Goal: Task Accomplishment & Management: Use online tool/utility

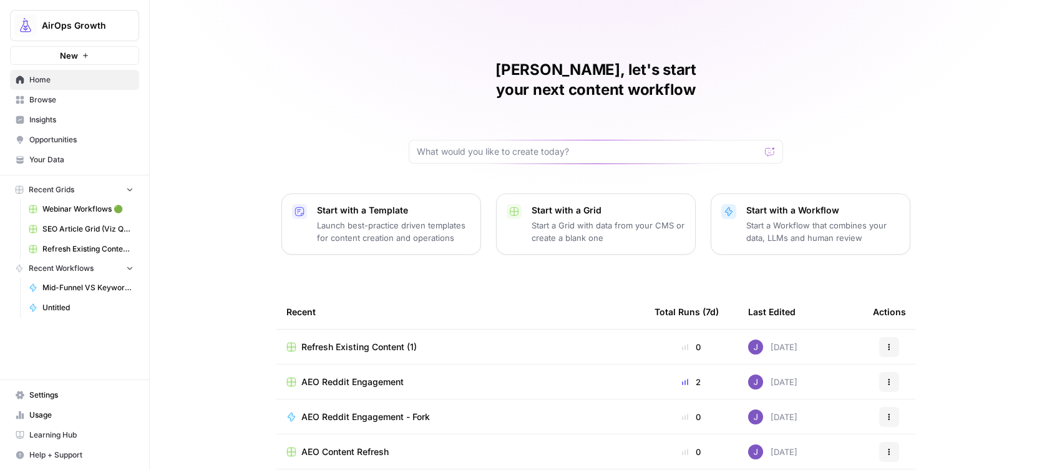
click at [93, 207] on span "Webinar Workflows 🟢" at bounding box center [87, 208] width 91 height 11
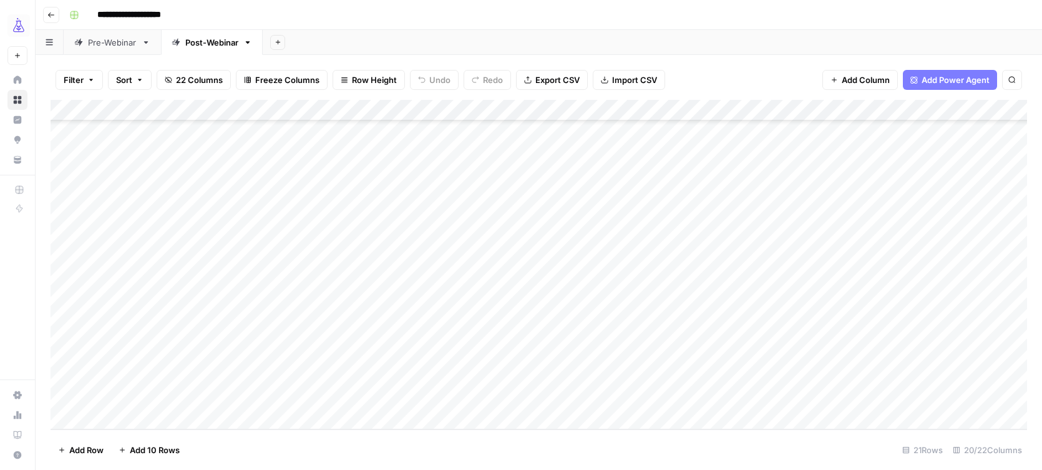
scroll to position [157, 0]
click at [108, 39] on div "Pre-Webinar" at bounding box center [112, 42] width 49 height 12
click at [755, 376] on div "Add Column" at bounding box center [539, 264] width 976 height 329
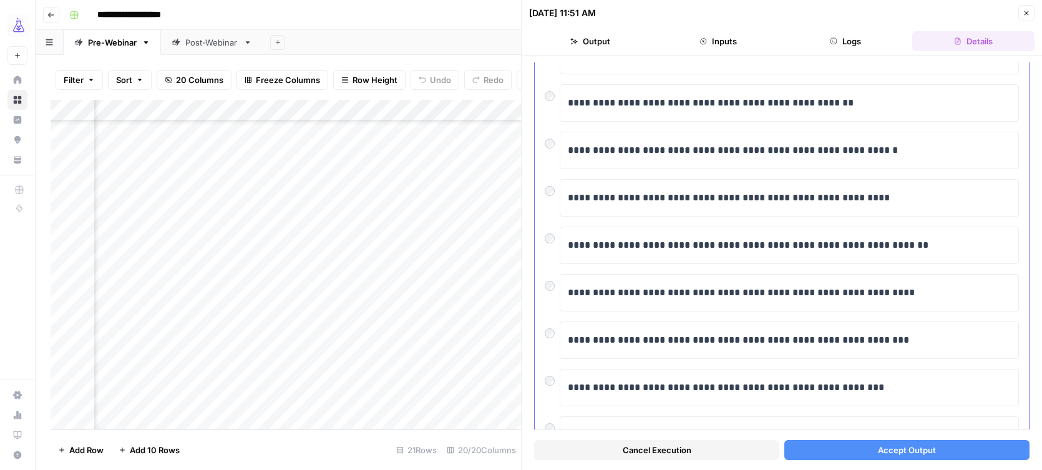
scroll to position [465, 0]
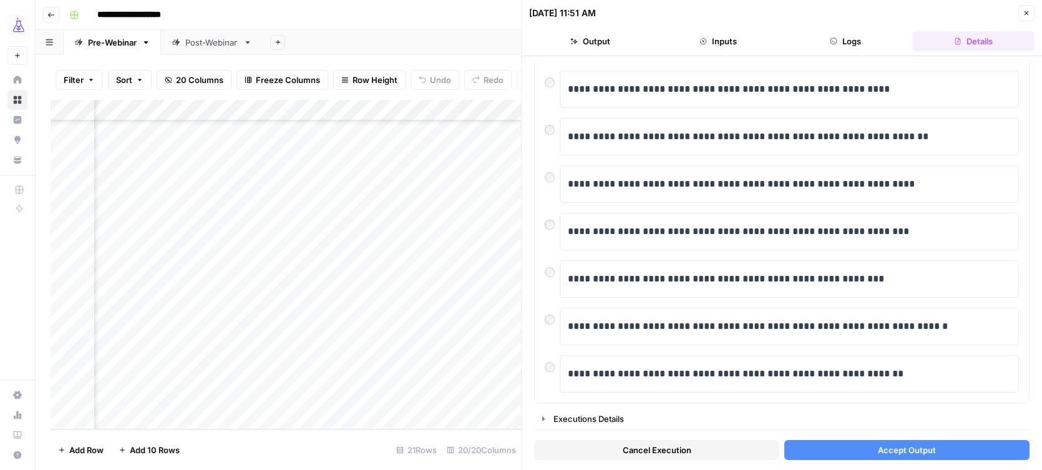
click at [1028, 9] on icon "button" at bounding box center [1026, 12] width 7 height 7
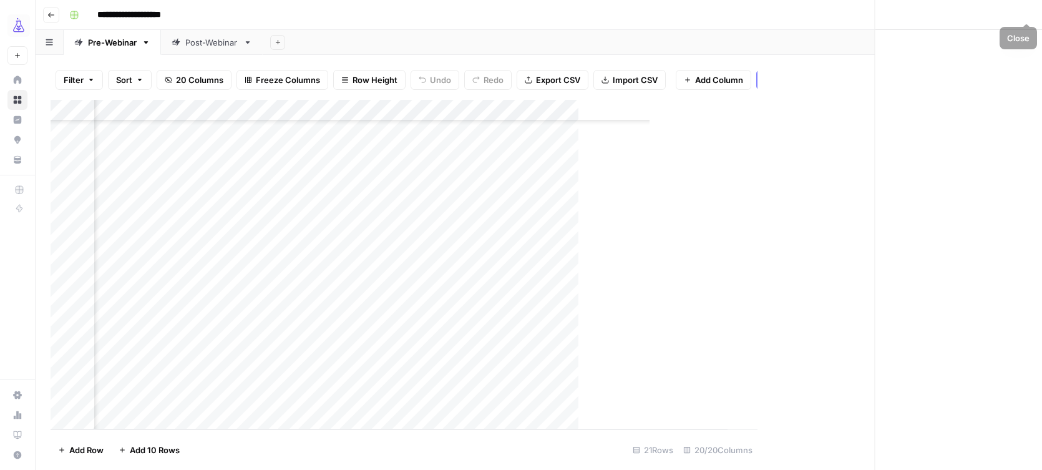
click at [1026, 9] on div "Close" at bounding box center [781, 235] width 521 height 470
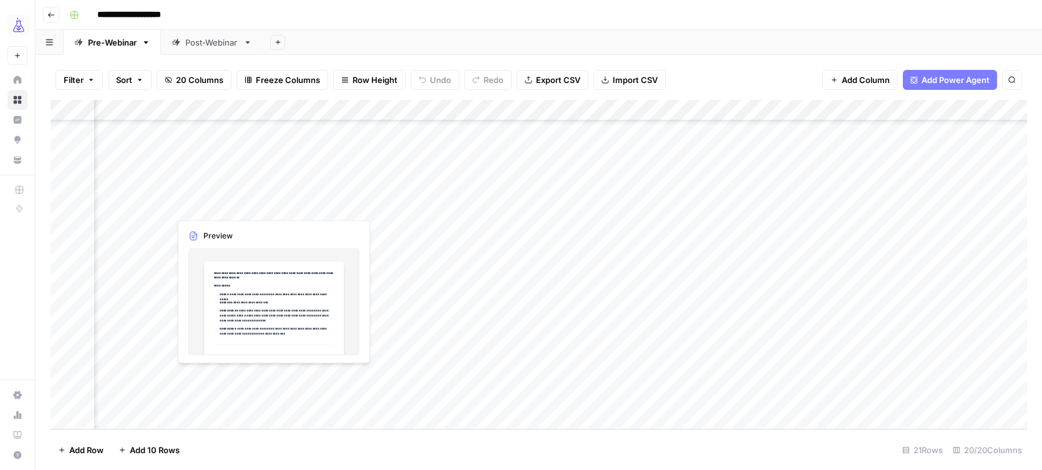
click at [266, 379] on div "Add Column" at bounding box center [539, 264] width 976 height 329
click at [266, 379] on div at bounding box center [240, 376] width 141 height 23
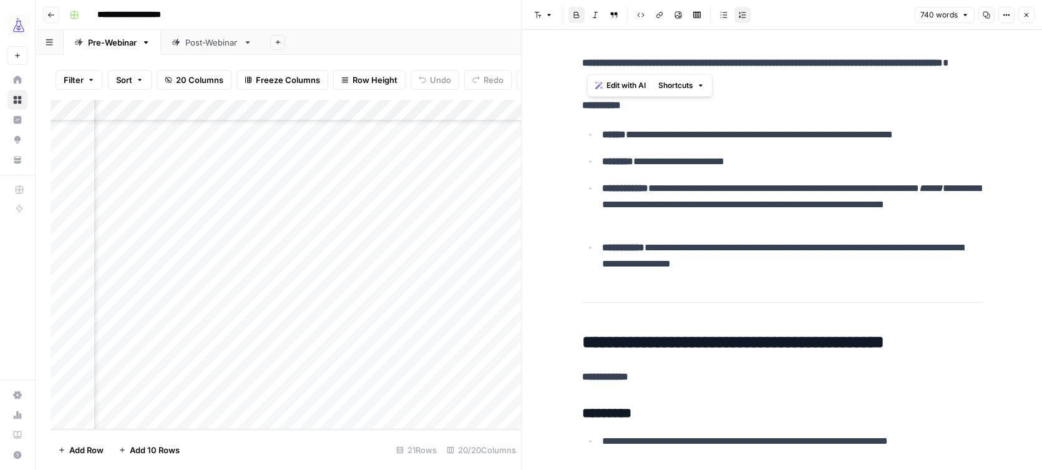
copy strong "**********"
copy p "**********"
drag, startPoint x: 589, startPoint y: 63, endPoint x: 971, endPoint y: 82, distance: 382.3
click at [971, 83] on p "**********" at bounding box center [781, 71] width 399 height 32
click at [469, 349] on div "Add Column" at bounding box center [286, 264] width 470 height 329
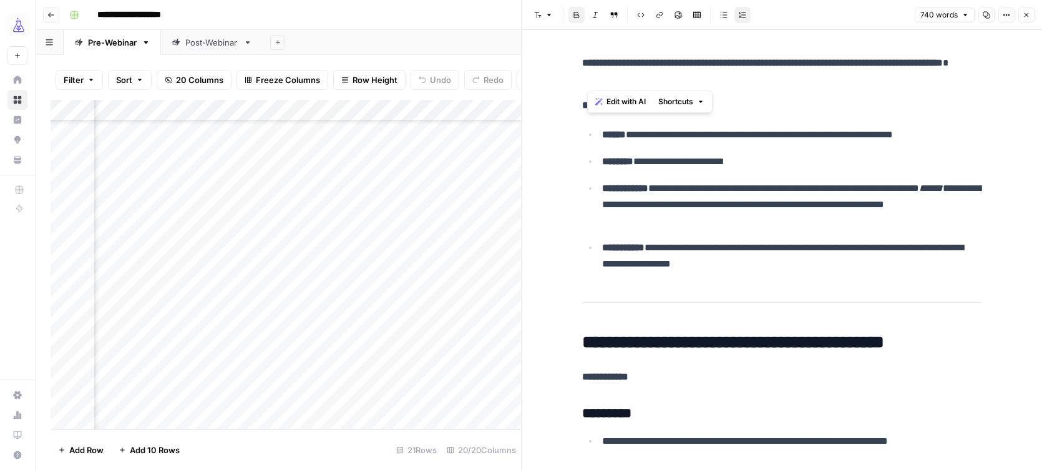
click at [506, 382] on div "Add Column" at bounding box center [286, 264] width 470 height 329
click at [1023, 9] on button "Close" at bounding box center [1026, 15] width 16 height 16
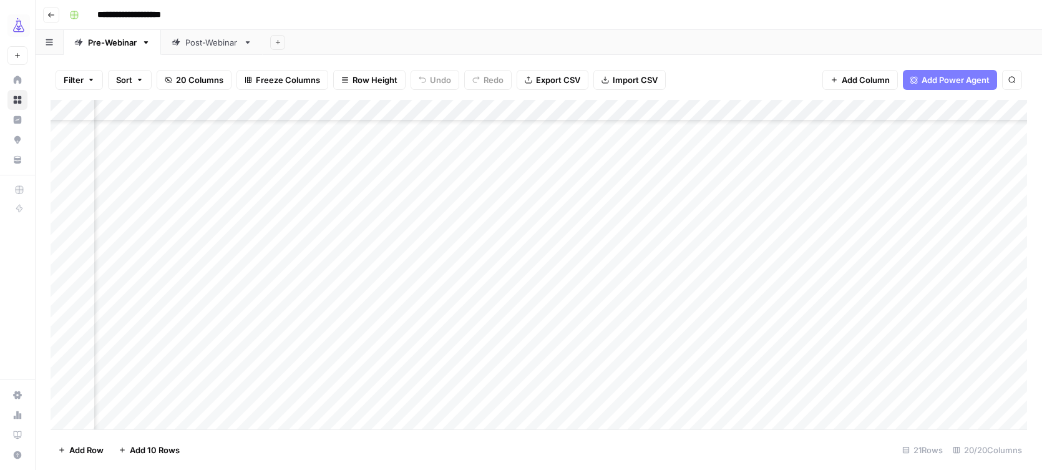
scroll to position [157, 806]
click at [628, 380] on div "Add Column" at bounding box center [539, 264] width 976 height 329
type textarea "**********"
click at [646, 422] on div "Add Column" at bounding box center [539, 264] width 976 height 329
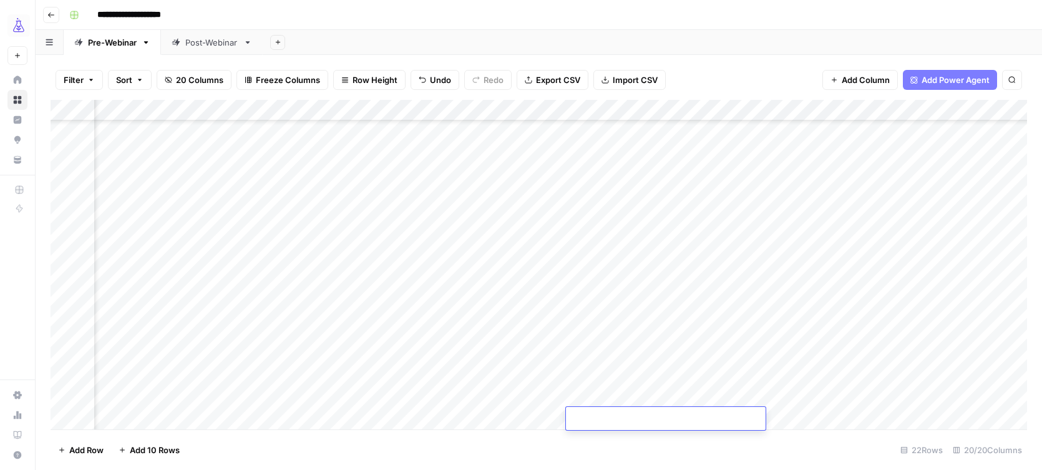
scroll to position [158, 983]
click at [379, 374] on div "Add Column" at bounding box center [539, 264] width 976 height 329
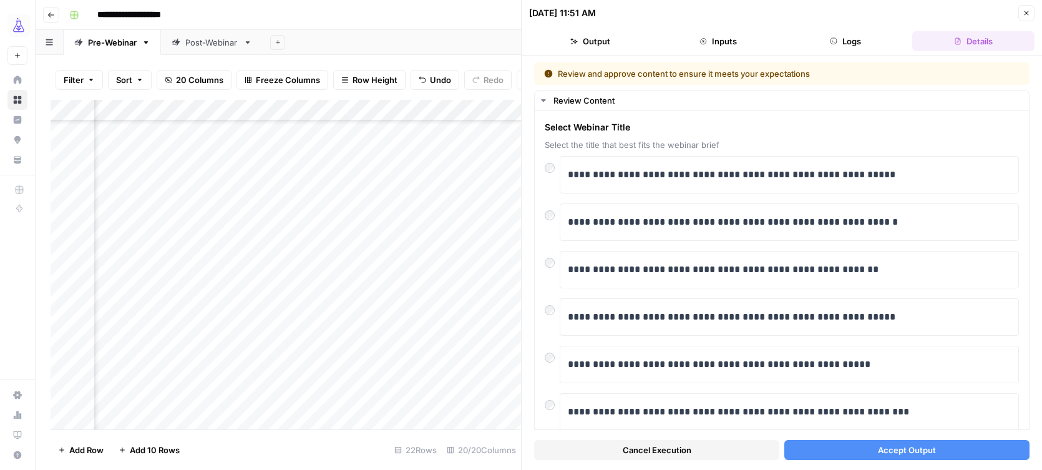
click at [712, 450] on button "Cancel Execution" at bounding box center [656, 450] width 245 height 20
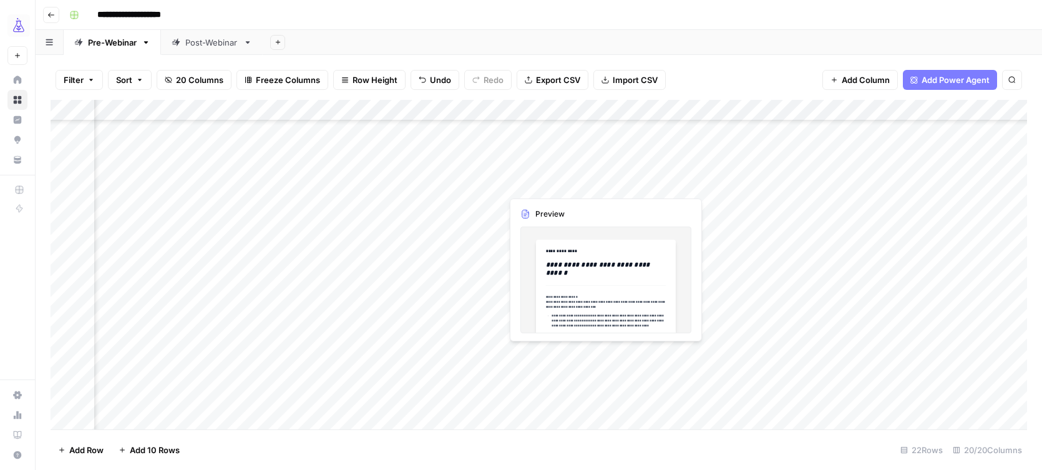
click at [547, 382] on div "Add Column" at bounding box center [539, 264] width 976 height 329
click at [600, 376] on div "Add Column" at bounding box center [539, 264] width 976 height 329
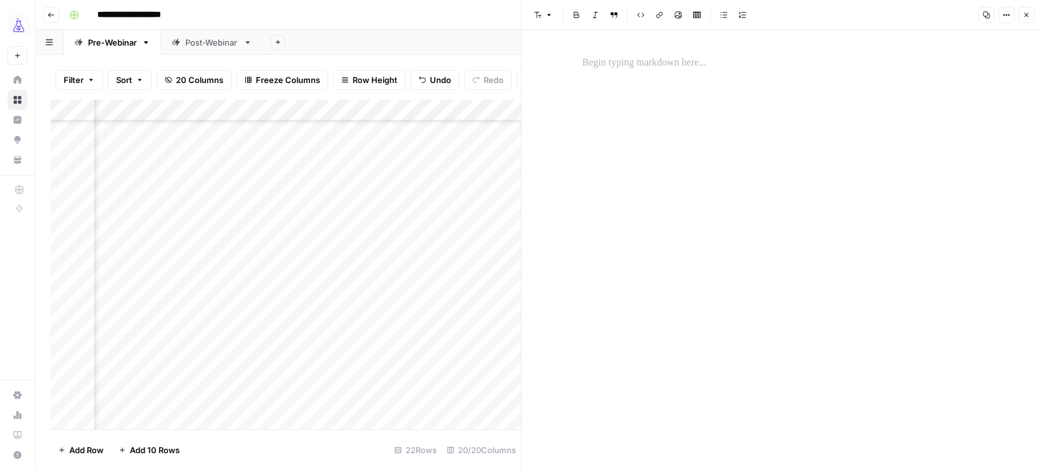
click at [1026, 19] on button "Close" at bounding box center [1026, 15] width 16 height 16
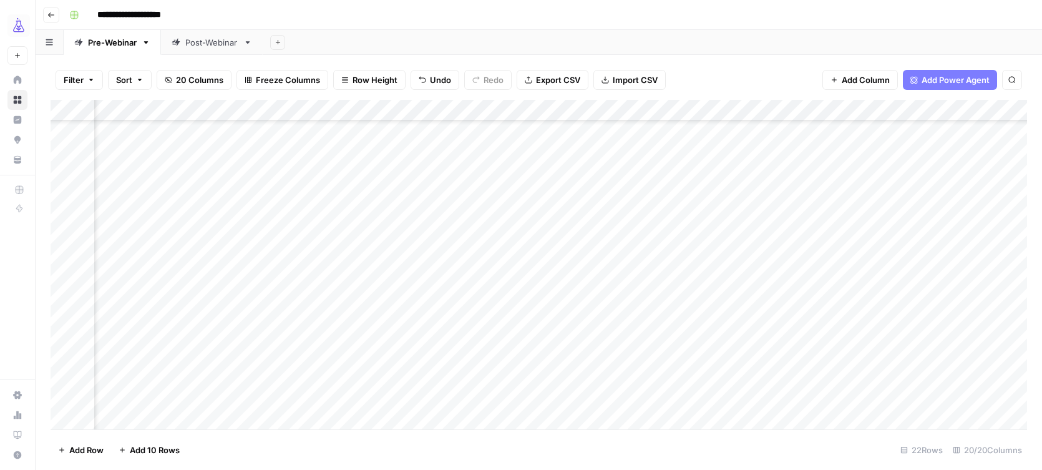
click at [459, 381] on div "Add Column" at bounding box center [539, 264] width 976 height 329
click at [490, 373] on div "Add Column" at bounding box center [539, 264] width 976 height 329
click at [379, 377] on div "Add Column" at bounding box center [539, 264] width 976 height 329
click at [520, 376] on div "Add Column" at bounding box center [539, 264] width 976 height 329
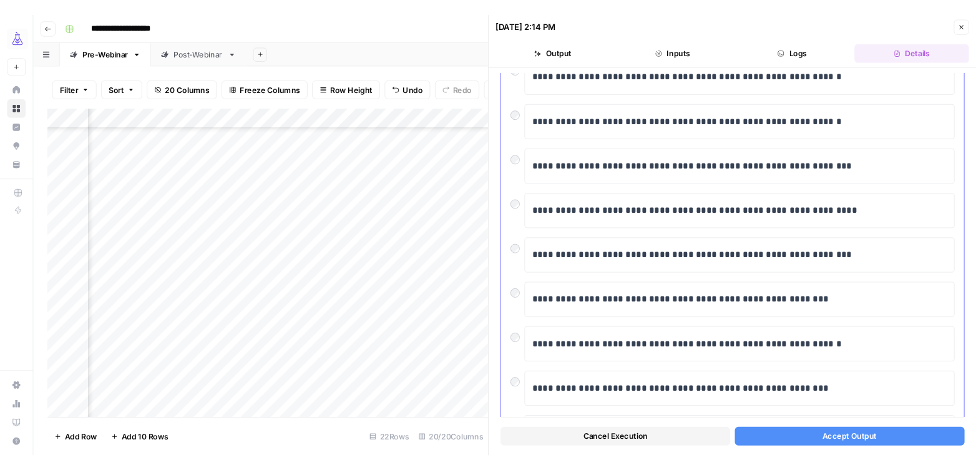
scroll to position [465, 0]
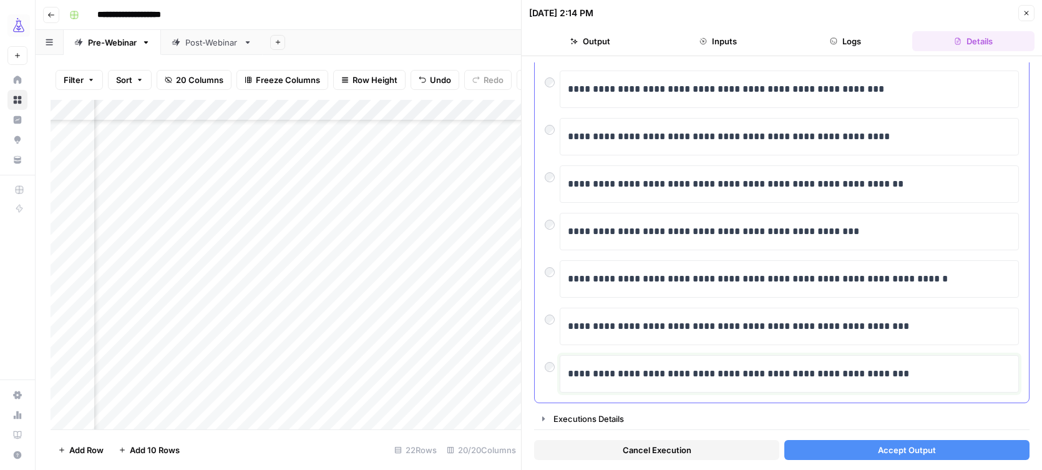
click at [808, 381] on p "**********" at bounding box center [789, 374] width 443 height 16
click at [844, 452] on button "Accept Output" at bounding box center [906, 450] width 245 height 20
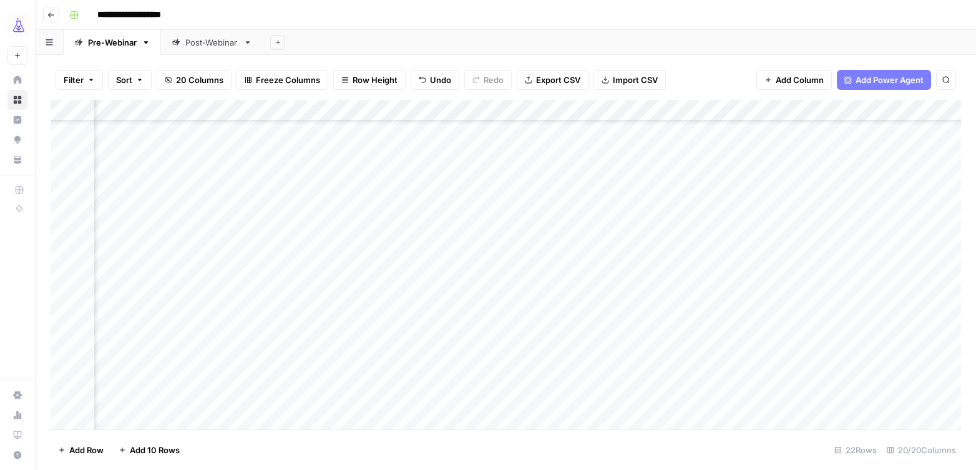
click at [607, 376] on div "Add Column" at bounding box center [506, 264] width 910 height 329
click at [602, 374] on div "Add Column" at bounding box center [506, 264] width 910 height 329
click at [662, 403] on div "Add Column" at bounding box center [506, 264] width 910 height 329
click at [683, 375] on div "Add Column" at bounding box center [506, 264] width 910 height 329
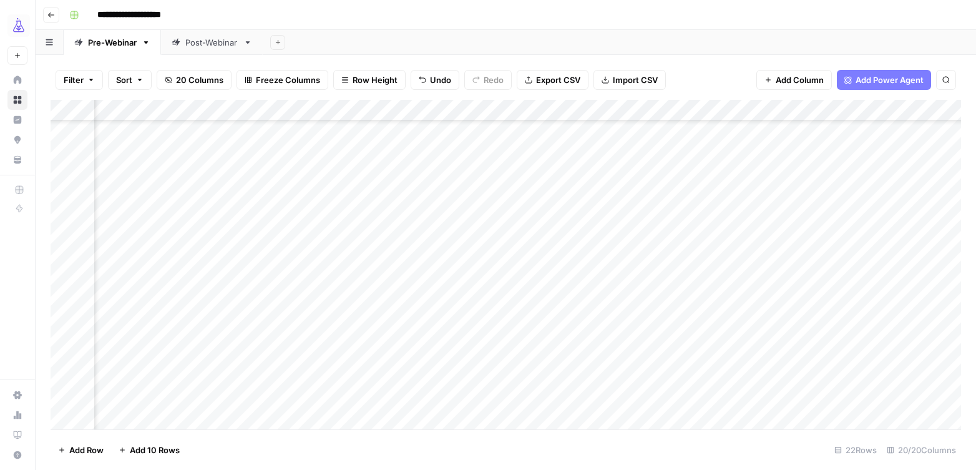
click at [203, 376] on div "Add Column" at bounding box center [506, 264] width 910 height 329
click at [272, 375] on div "Add Column" at bounding box center [506, 264] width 910 height 329
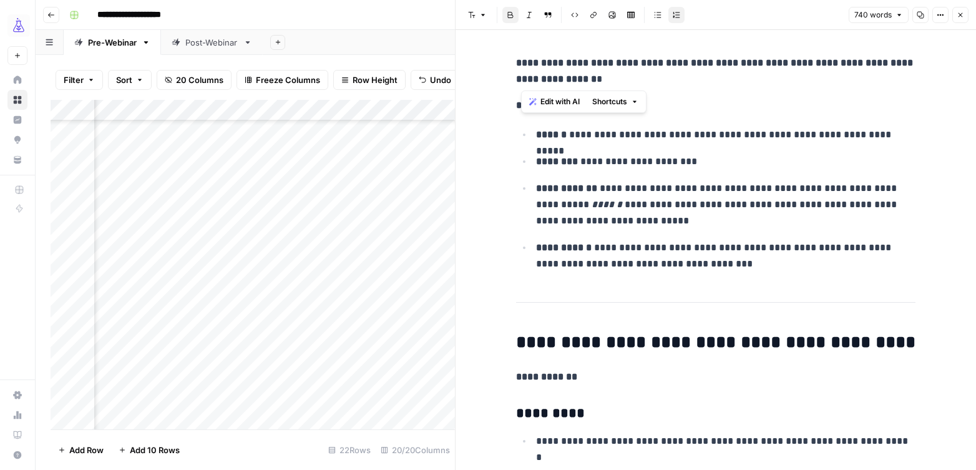
drag, startPoint x: 522, startPoint y: 65, endPoint x: 580, endPoint y: 83, distance: 60.8
click at [580, 83] on p "**********" at bounding box center [715, 71] width 399 height 32
copy strong "**********"
click at [365, 389] on div "Add Column" at bounding box center [253, 264] width 404 height 329
click at [962, 12] on icon "button" at bounding box center [959, 14] width 7 height 7
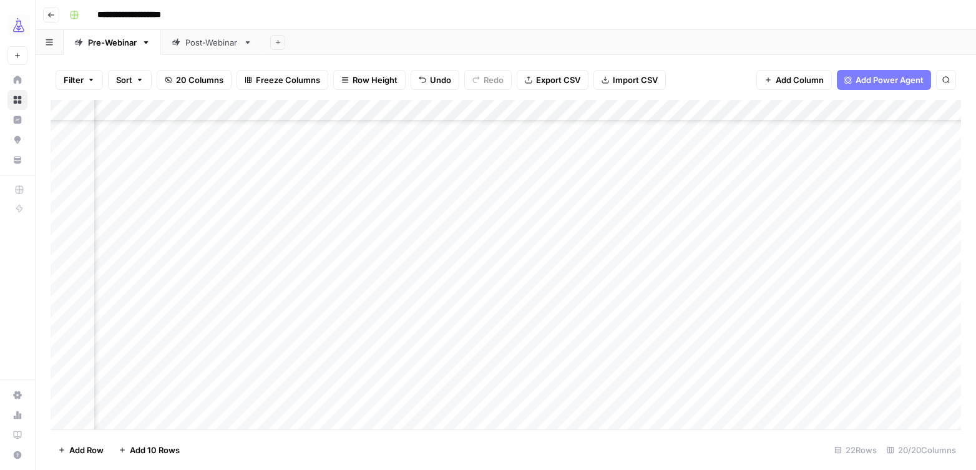
click at [799, 374] on div "Add Column" at bounding box center [506, 264] width 910 height 329
type textarea "**********"
click at [825, 376] on div "Add Column" at bounding box center [506, 264] width 910 height 329
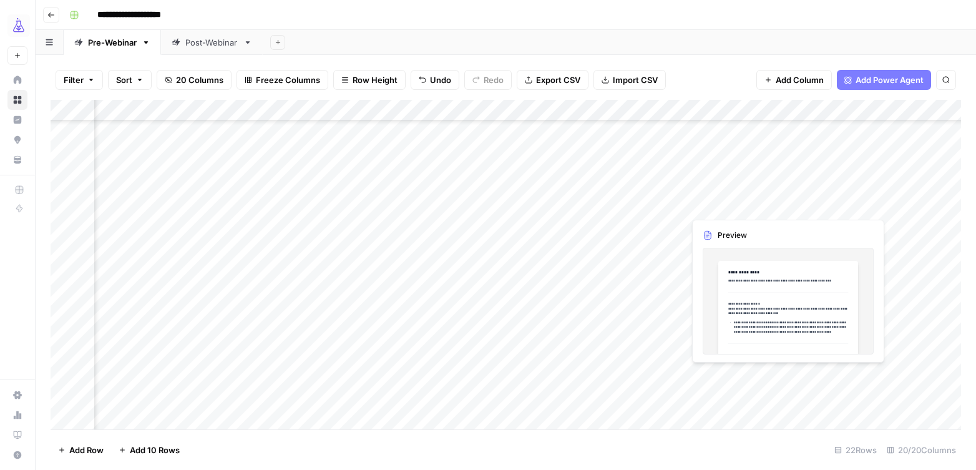
click at [825, 376] on div "Add Column" at bounding box center [506, 264] width 910 height 329
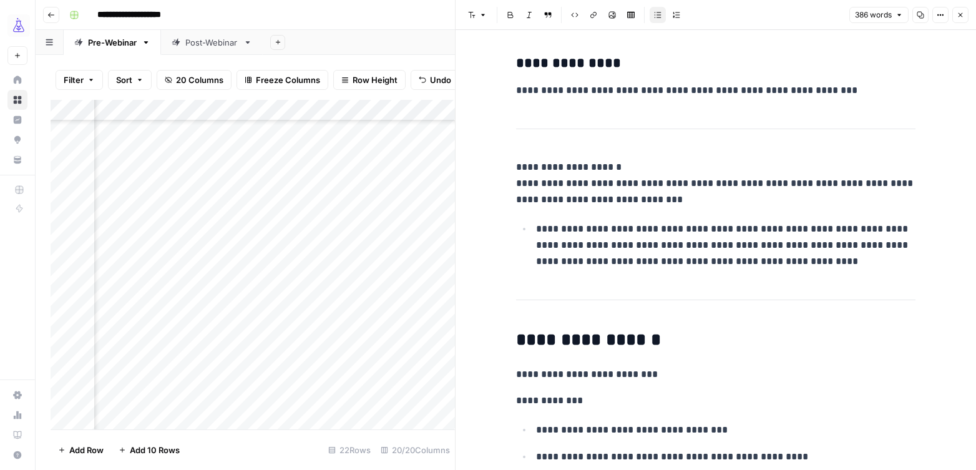
click at [751, 87] on p "**********" at bounding box center [715, 90] width 399 height 16
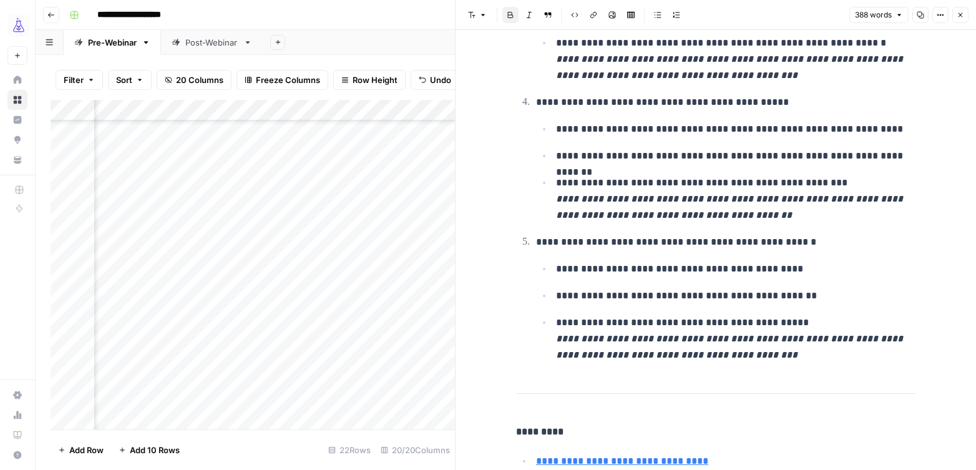
scroll to position [1150, 0]
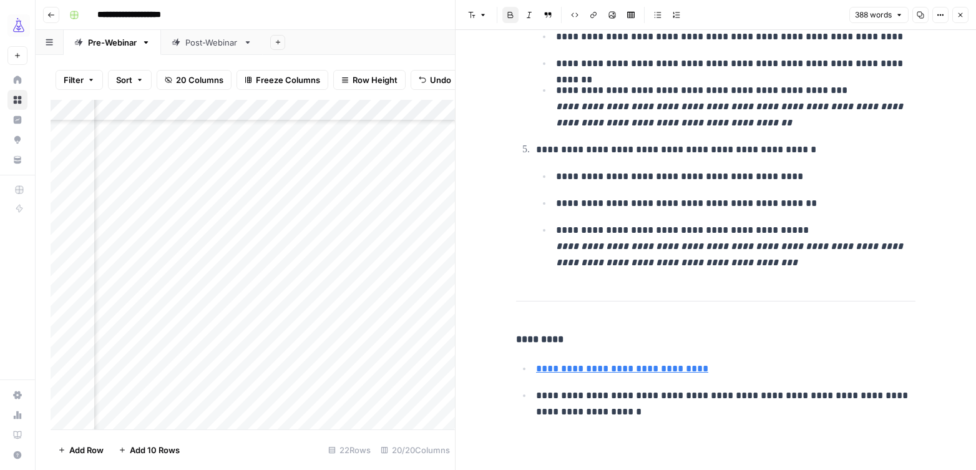
click at [960, 16] on icon "button" at bounding box center [959, 14] width 7 height 7
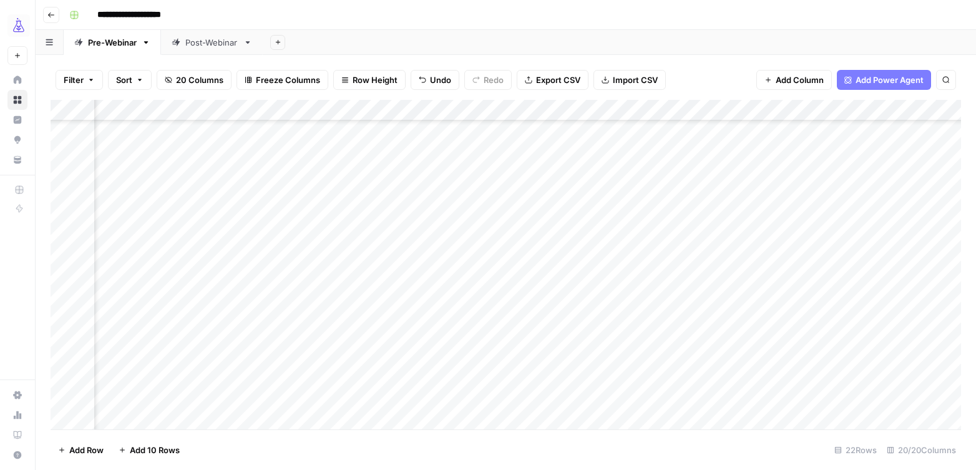
scroll to position [158, 857]
click at [822, 376] on div "Add Column" at bounding box center [506, 264] width 910 height 329
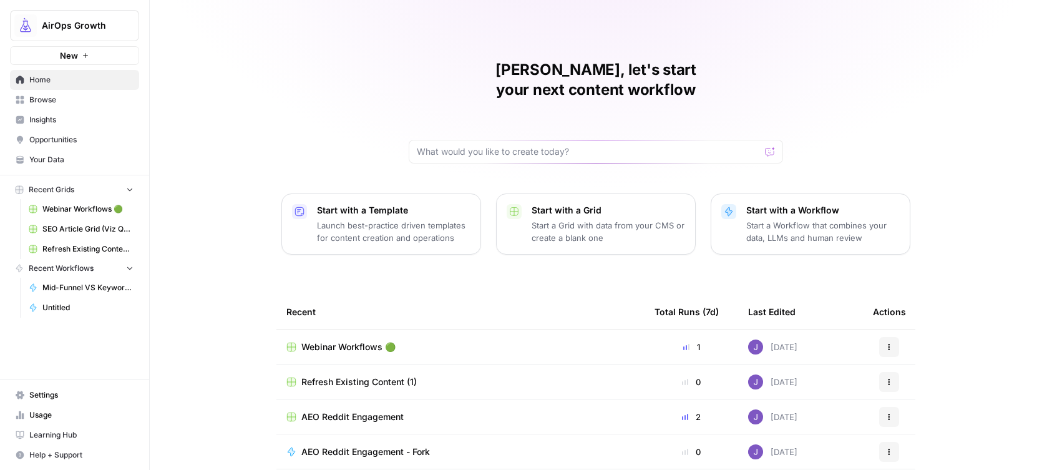
click at [36, 119] on span "Insights" at bounding box center [81, 119] width 104 height 11
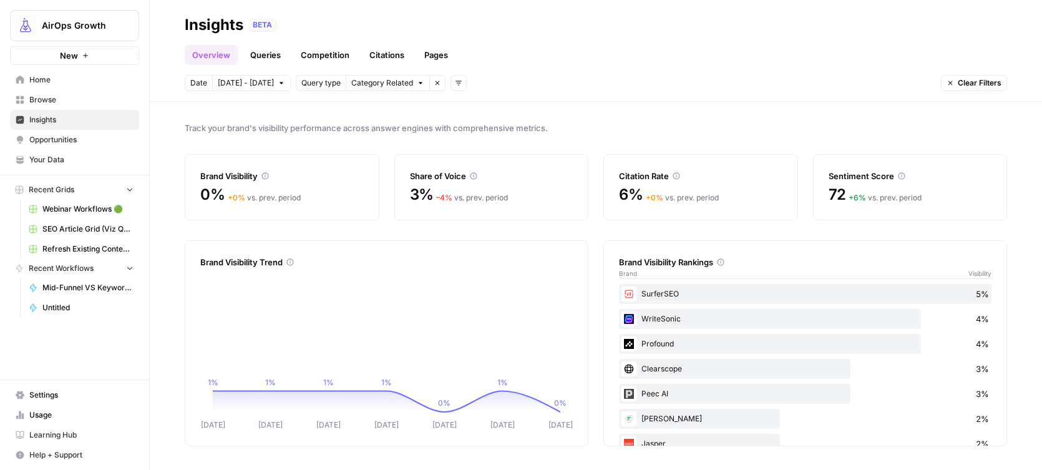
click at [70, 139] on span "Opportunities" at bounding box center [81, 139] width 104 height 11
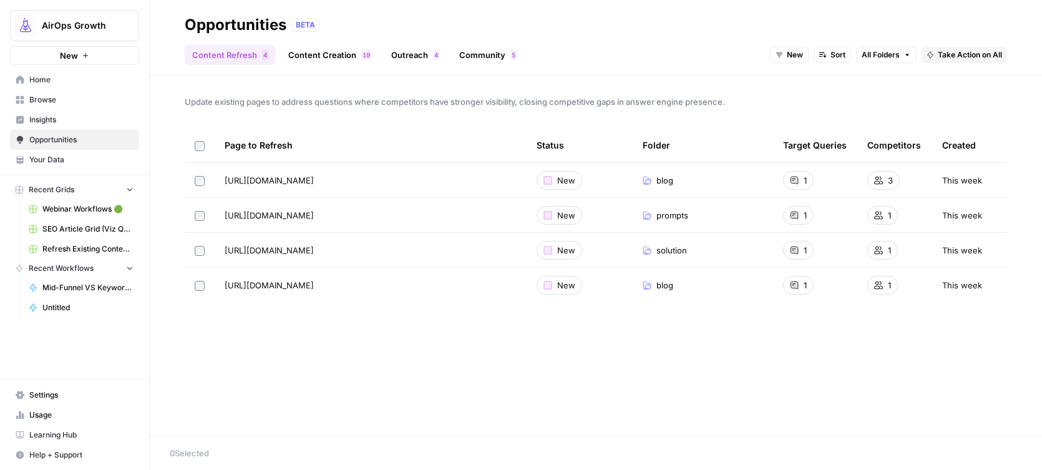
click at [419, 57] on link "Outreach 4" at bounding box center [415, 55] width 63 height 20
